Goal: Contribute content: Contribute content

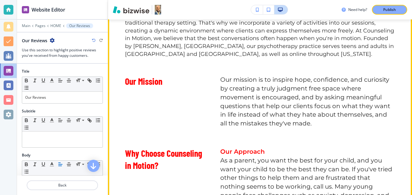
scroll to position [455, 0]
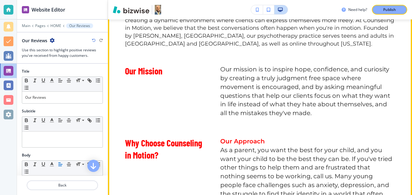
click at [160, 42] on p "Many anxious people struggle to open up about their feelings and experiences, e…" at bounding box center [260, 24] width 270 height 47
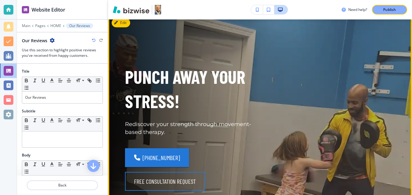
scroll to position [30, 0]
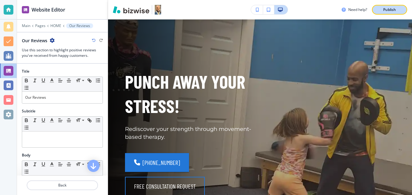
click at [383, 10] on div "Publish" at bounding box center [389, 9] width 19 height 5
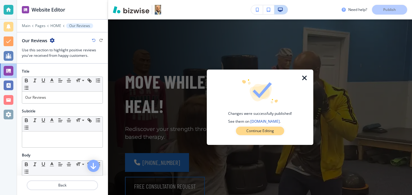
click at [263, 129] on p "Continue Editing" at bounding box center [260, 130] width 28 height 5
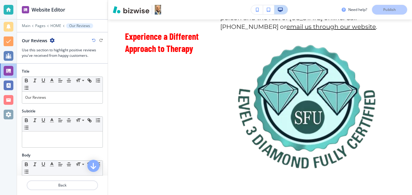
scroll to position [1001, 0]
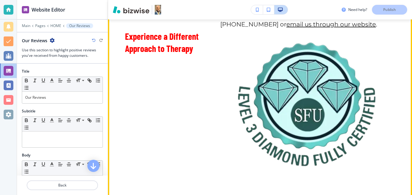
click at [180, 116] on div "Experience a Different Approach to Therapy" at bounding box center [156, 60] width 95 height 218
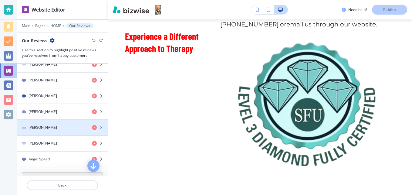
scroll to position [364, 0]
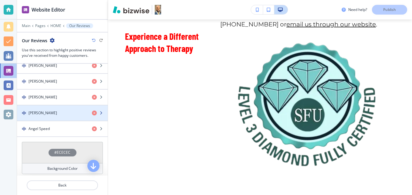
click at [49, 111] on h4 "[PERSON_NAME]" at bounding box center [43, 112] width 29 height 5
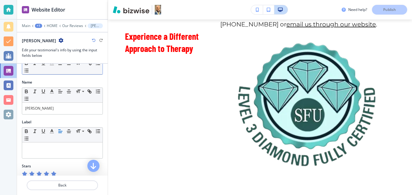
scroll to position [61, 0]
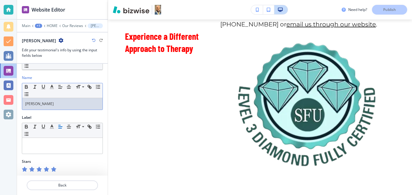
click at [55, 106] on p "[PERSON_NAME]" at bounding box center [62, 103] width 74 height 5
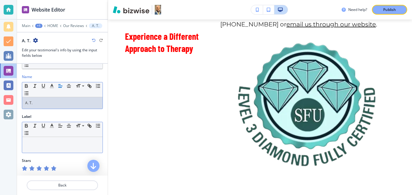
scroll to position [67, 0]
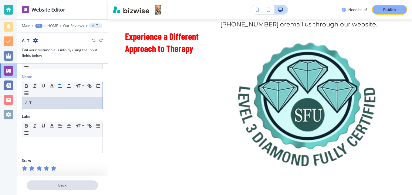
click at [62, 183] on p "Back" at bounding box center [62, 184] width 70 height 5
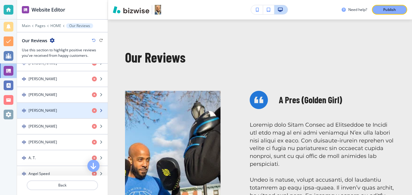
scroll to position [334, 0]
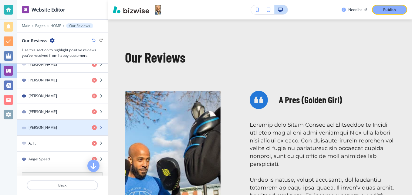
click at [44, 127] on h4 "[PERSON_NAME]" at bounding box center [43, 127] width 29 height 5
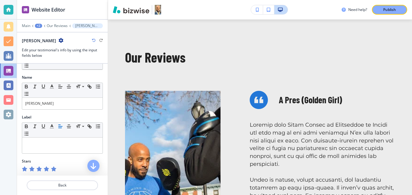
scroll to position [56, 0]
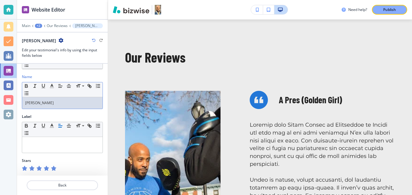
click at [53, 104] on p "[PERSON_NAME]" at bounding box center [62, 102] width 74 height 5
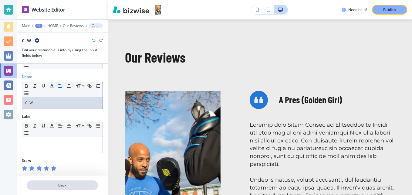
click at [68, 184] on p "Back" at bounding box center [62, 184] width 70 height 5
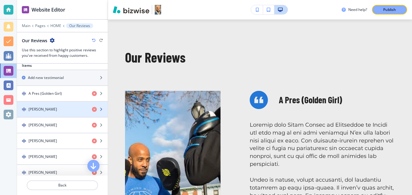
scroll to position [303, 0]
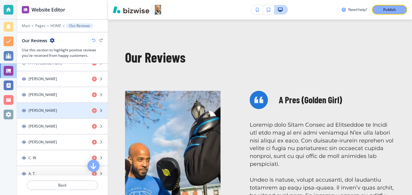
click at [66, 111] on div "[PERSON_NAME]" at bounding box center [52, 110] width 70 height 5
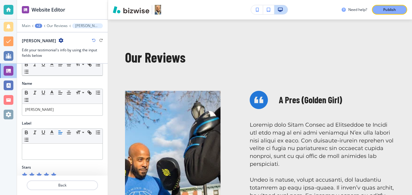
scroll to position [61, 0]
click at [60, 111] on p "[PERSON_NAME]" at bounding box center [62, 108] width 74 height 5
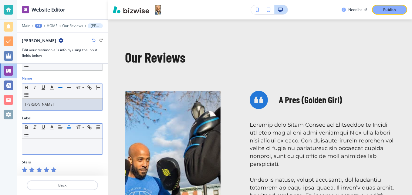
scroll to position [67, 0]
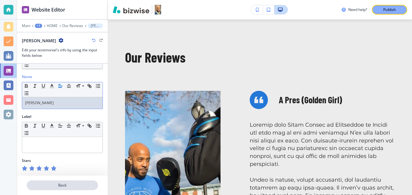
click at [71, 187] on p "Back" at bounding box center [62, 184] width 70 height 5
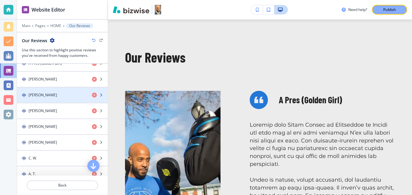
scroll to position [303, 0]
click at [49, 96] on h4 "[PERSON_NAME]" at bounding box center [43, 94] width 29 height 5
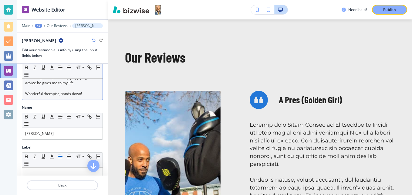
scroll to position [121, 0]
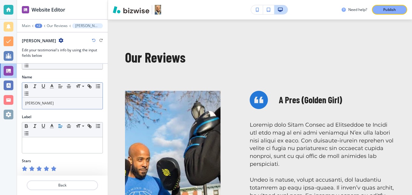
click at [53, 107] on div "[PERSON_NAME]" at bounding box center [62, 103] width 80 height 12
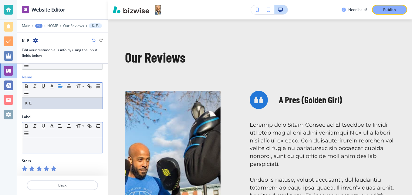
scroll to position [122, 0]
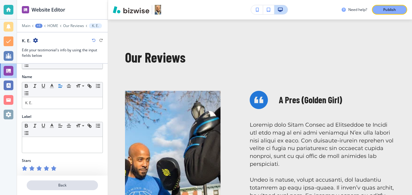
click at [59, 186] on p "Back" at bounding box center [62, 184] width 70 height 5
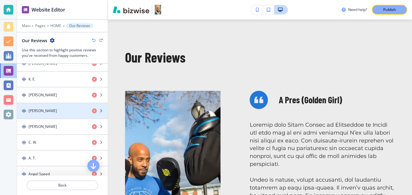
scroll to position [334, 0]
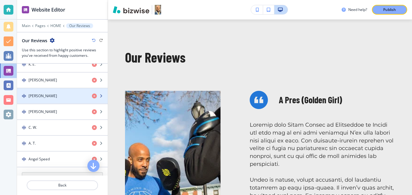
click at [45, 97] on h4 "[PERSON_NAME]" at bounding box center [43, 95] width 29 height 5
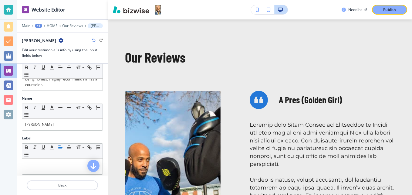
scroll to position [61, 0]
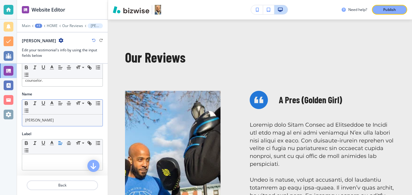
click at [50, 121] on p "[PERSON_NAME]" at bounding box center [62, 119] width 74 height 5
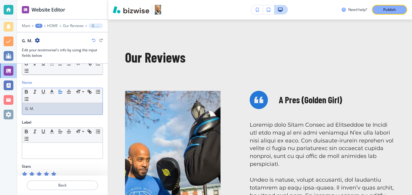
scroll to position [78, 0]
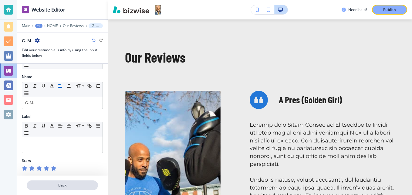
click at [62, 182] on p "Back" at bounding box center [62, 184] width 70 height 5
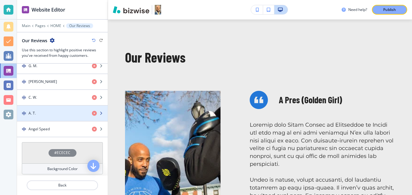
scroll to position [364, 0]
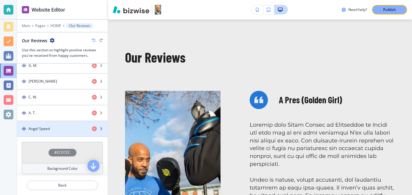
click at [56, 130] on div "Angel Speed" at bounding box center [52, 128] width 70 height 5
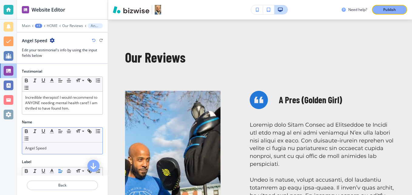
click at [52, 149] on p "Angel Speed" at bounding box center [62, 147] width 74 height 5
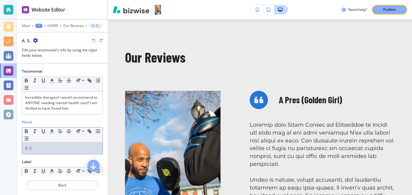
scroll to position [45, 0]
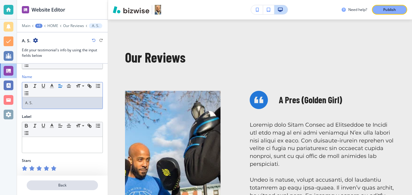
click at [61, 185] on p "Back" at bounding box center [62, 184] width 70 height 5
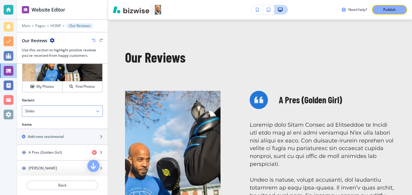
scroll to position [212, 0]
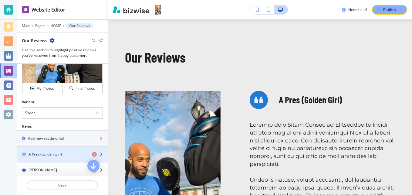
click at [56, 154] on h4 "A Pres (Golden Girl)" at bounding box center [45, 153] width 33 height 5
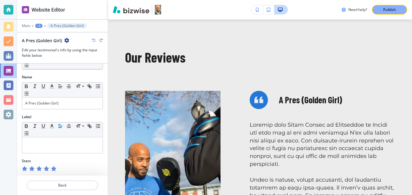
scroll to position [198, 0]
click at [50, 184] on p "Back" at bounding box center [62, 184] width 70 height 5
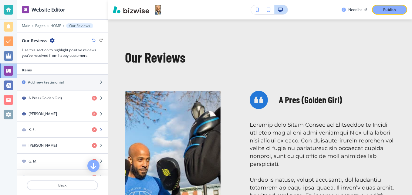
scroll to position [273, 0]
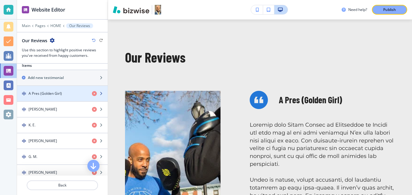
click at [50, 92] on h4 "A Pres (Golden Girl)" at bounding box center [45, 93] width 33 height 5
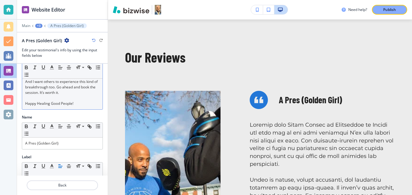
scroll to position [198, 0]
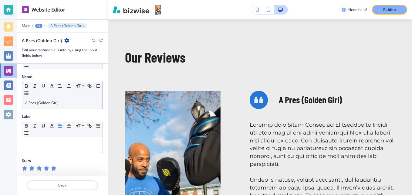
click at [36, 104] on p "A Pres (Golden Girl)" at bounding box center [62, 102] width 74 height 5
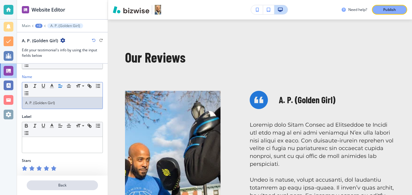
click at [70, 184] on p "Back" at bounding box center [62, 184] width 70 height 5
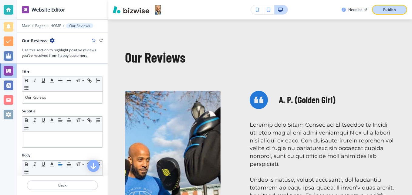
click at [394, 10] on p "Publish" at bounding box center [389, 9] width 13 height 5
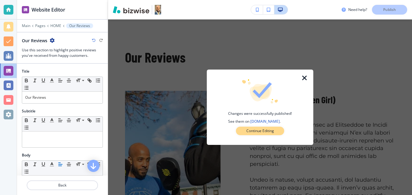
click at [271, 128] on p "Continue Editing" at bounding box center [260, 130] width 28 height 5
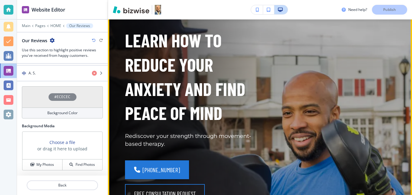
scroll to position [0, 0]
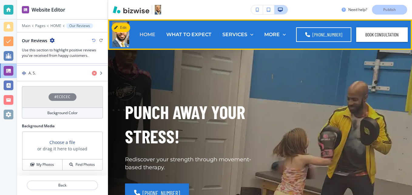
click at [147, 35] on p "HOME" at bounding box center [148, 34] width 16 height 7
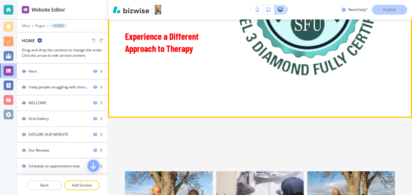
scroll to position [1092, 0]
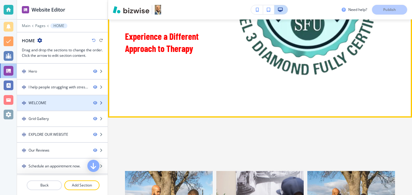
click at [63, 100] on div "WELCOME" at bounding box center [52, 102] width 71 height 5
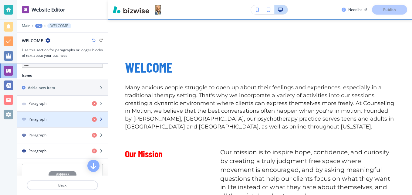
scroll to position [182, 0]
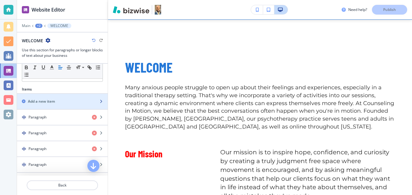
click at [64, 99] on div "Add a new item" at bounding box center [55, 101] width 77 height 5
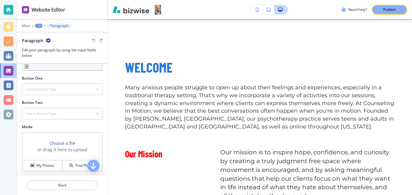
scroll to position [224, 0]
click at [54, 187] on p "Back" at bounding box center [62, 184] width 70 height 5
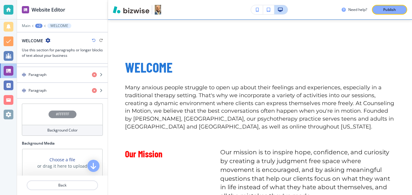
scroll to position [284, 0]
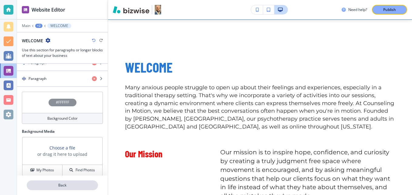
click at [60, 187] on p "Back" at bounding box center [62, 184] width 70 height 5
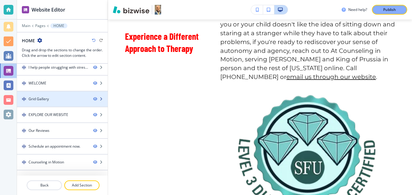
scroll to position [30, 0]
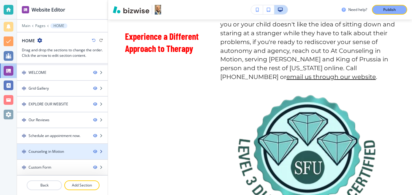
click at [64, 147] on div at bounding box center [62, 146] width 91 height 5
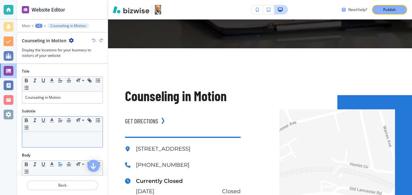
scroll to position [2287, 0]
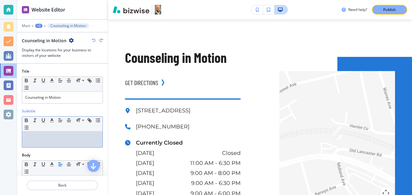
click at [57, 139] on p at bounding box center [62, 136] width 74 height 5
click at [58, 139] on p at bounding box center [62, 136] width 74 height 5
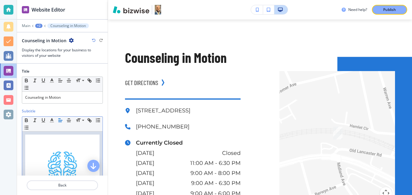
click at [58, 139] on img at bounding box center [62, 171] width 74 height 74
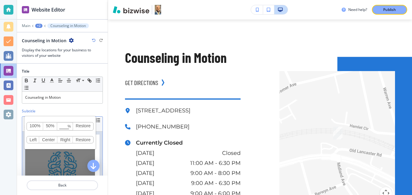
click at [53, 156] on div "100% 50% % Press enter key to apply change! [GEOGRAPHIC_DATA] Left Center Right…" at bounding box center [60, 169] width 70 height 70
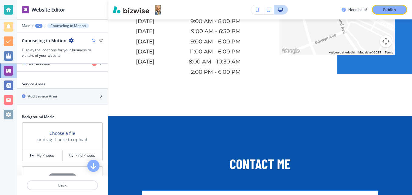
scroll to position [316, 0]
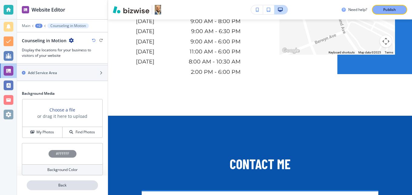
click at [50, 184] on p "Back" at bounding box center [62, 184] width 70 height 5
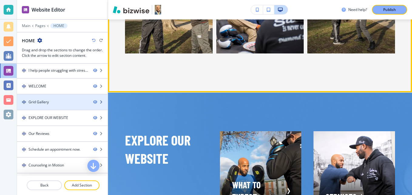
scroll to position [30, 0]
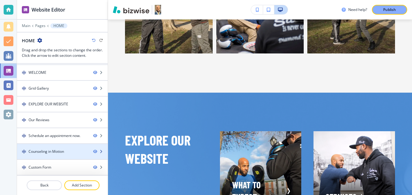
click at [50, 148] on div at bounding box center [62, 146] width 91 height 5
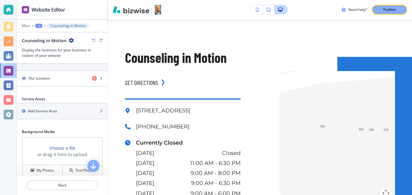
scroll to position [212, 0]
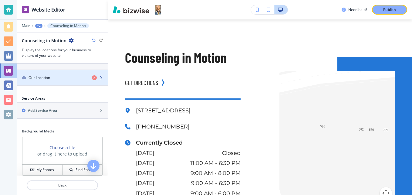
click at [62, 79] on div "Our Location" at bounding box center [52, 77] width 70 height 5
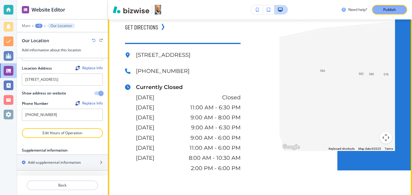
scroll to position [2348, 0]
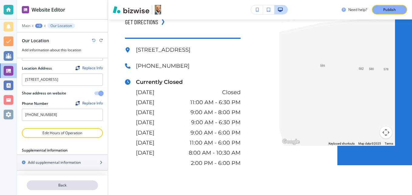
click at [49, 185] on p "Back" at bounding box center [62, 184] width 70 height 5
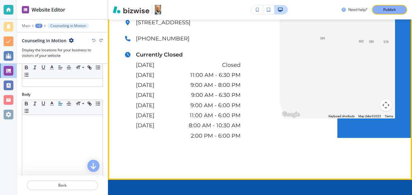
scroll to position [2378, 0]
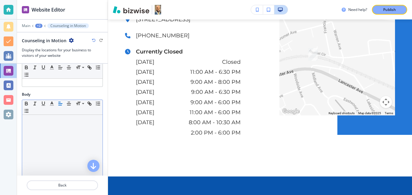
click at [41, 127] on div at bounding box center [62, 154] width 80 height 79
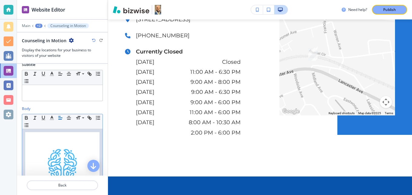
scroll to position [39, 0]
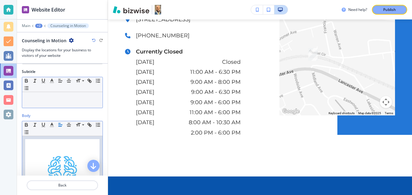
click at [71, 103] on div at bounding box center [62, 100] width 80 height 16
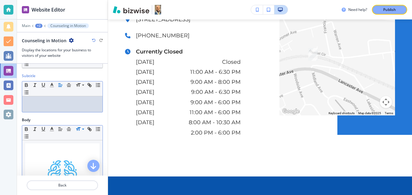
scroll to position [121, 0]
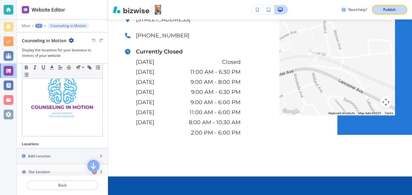
click at [377, 6] on button "Publish" at bounding box center [389, 10] width 35 height 10
